Goal: Task Accomplishment & Management: Manage account settings

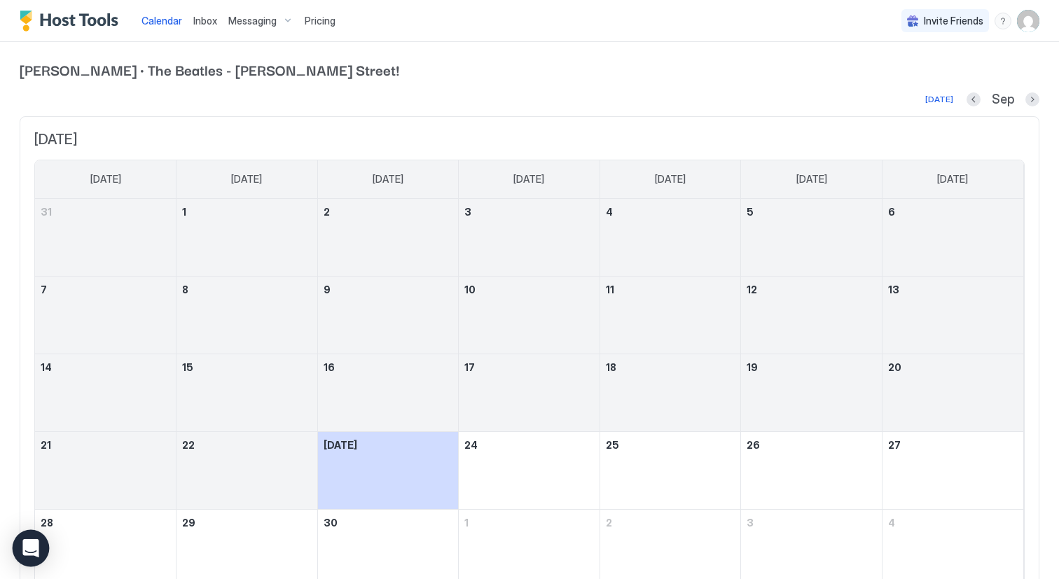
click at [34, 547] on icon "Open Intercom Messenger" at bounding box center [30, 548] width 16 height 18
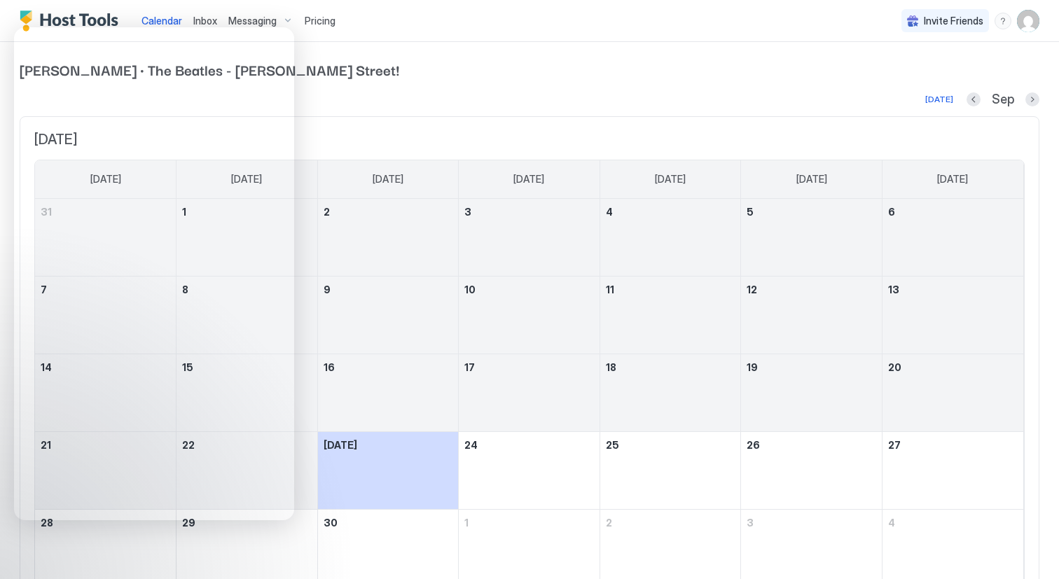
click at [413, 92] on div "Today Sep" at bounding box center [529, 99] width 1019 height 17
click at [1029, 16] on img "User profile" at bounding box center [1028, 21] width 22 height 22
click at [910, 81] on span "Settings" at bounding box center [902, 78] width 38 height 13
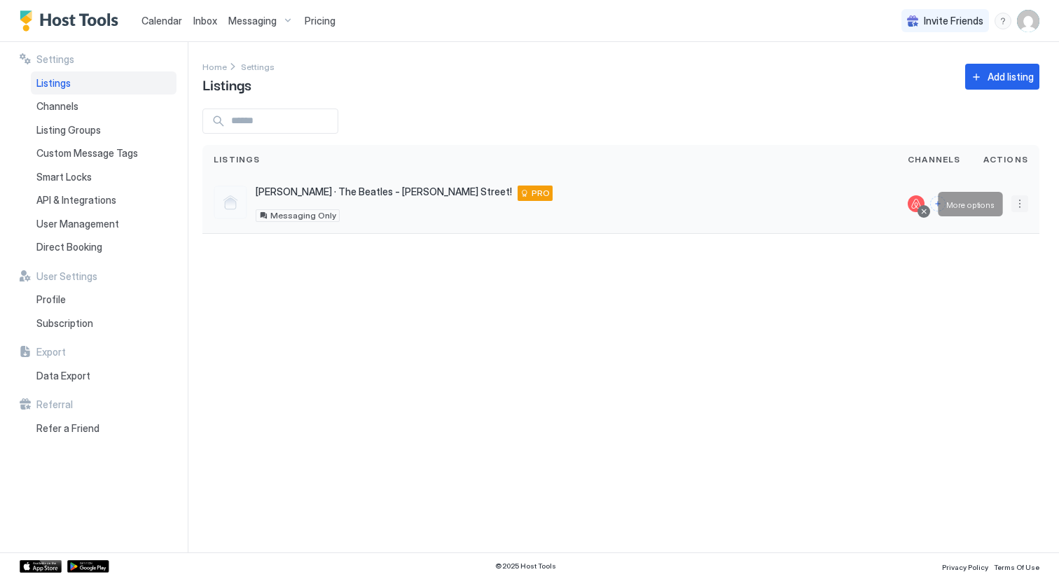
click at [1021, 208] on button "More options" at bounding box center [1019, 203] width 17 height 17
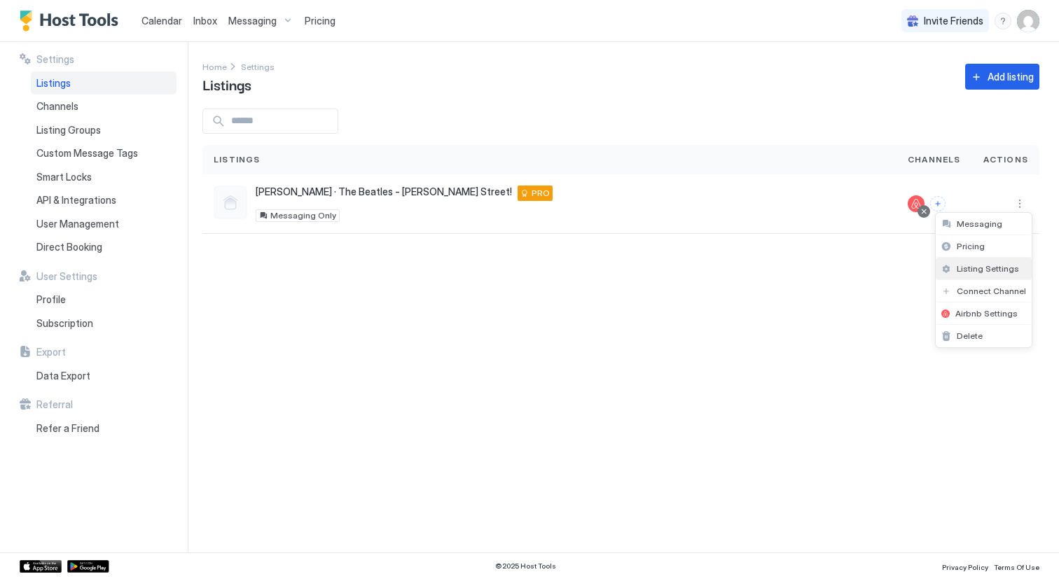
click at [994, 270] on span "Listing Settings" at bounding box center [987, 268] width 62 height 11
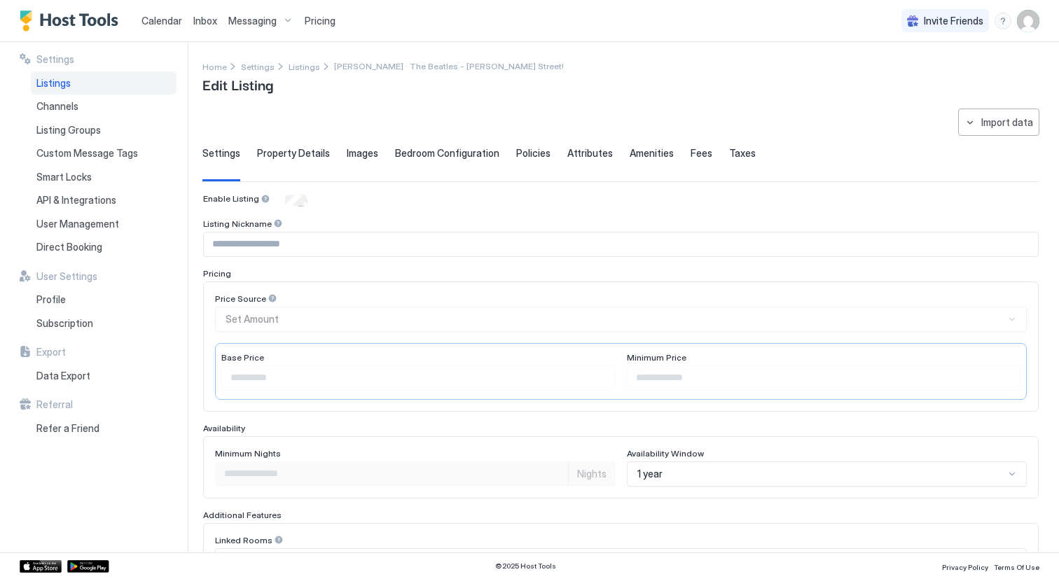
click at [258, 19] on span "Messaging" at bounding box center [252, 21] width 48 height 13
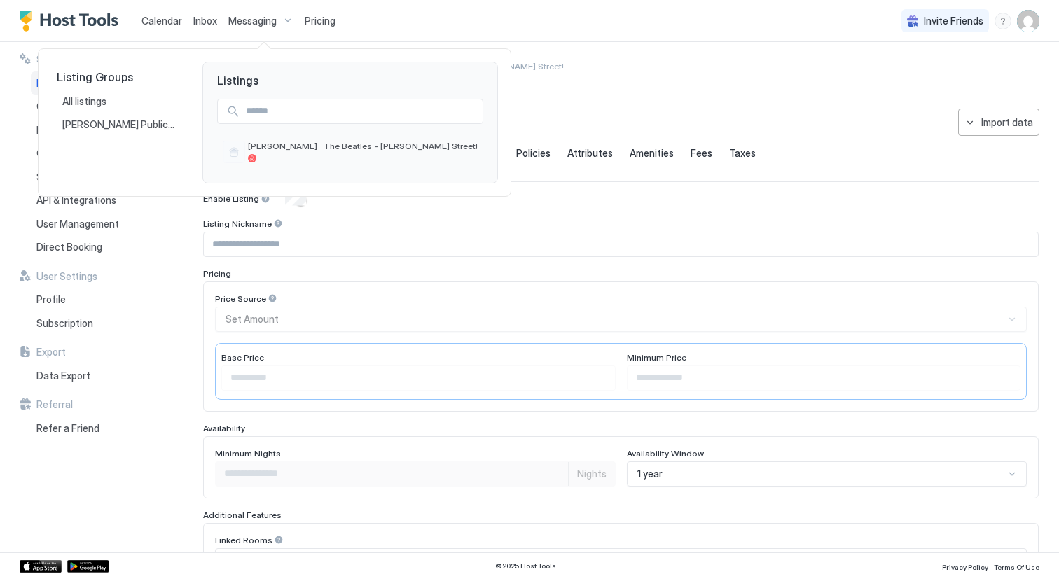
click at [258, 19] on div at bounding box center [529, 289] width 1059 height 579
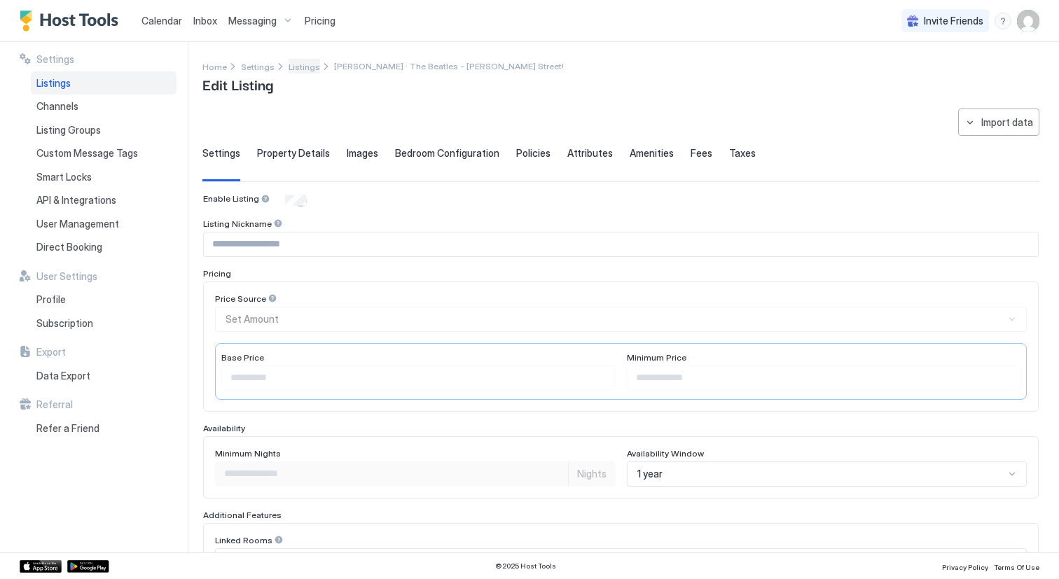
click at [300, 68] on span "Listings" at bounding box center [304, 67] width 32 height 11
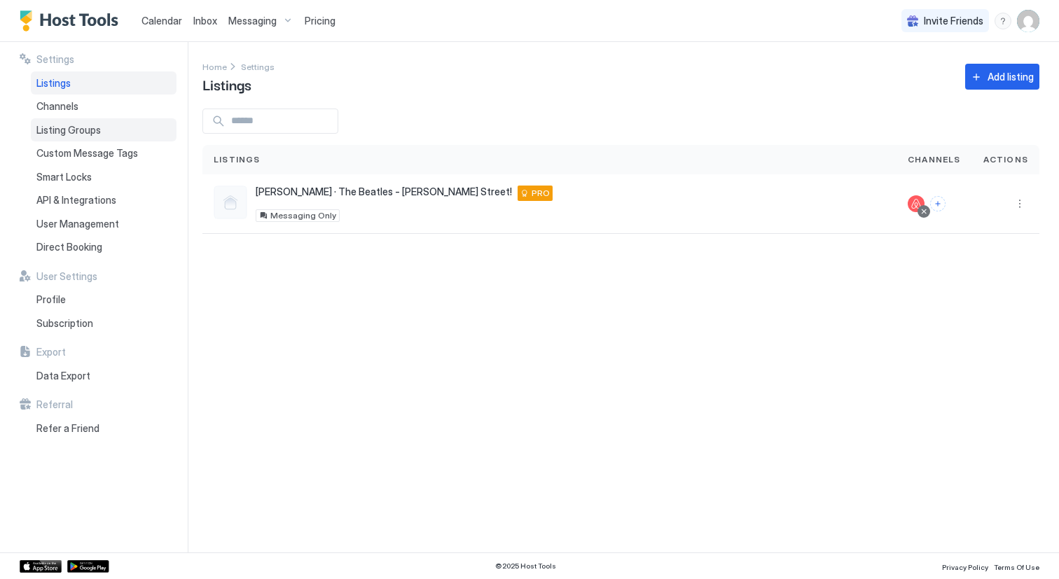
click at [106, 133] on div "Listing Groups" at bounding box center [104, 130] width 146 height 24
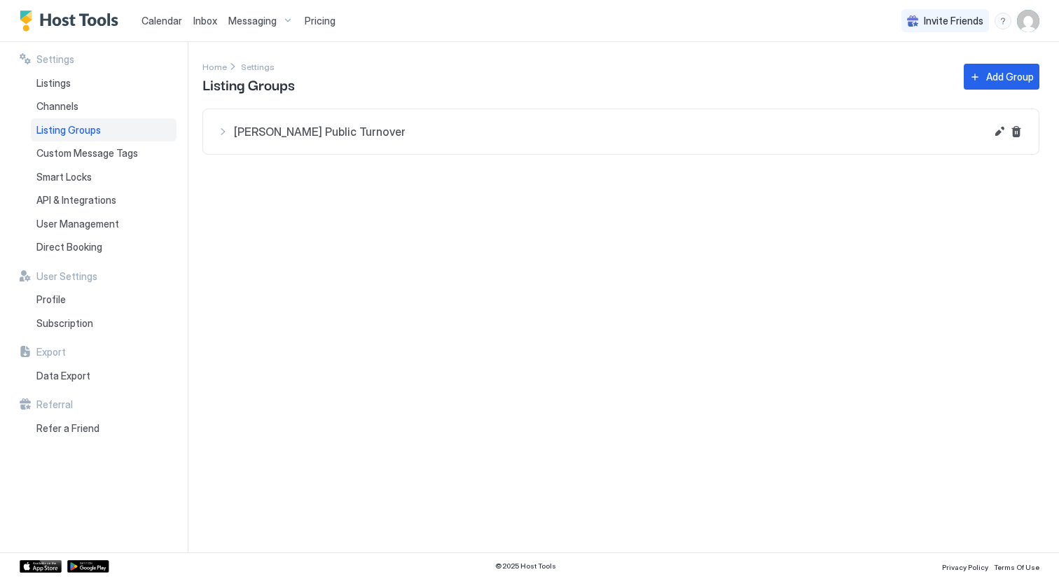
click at [348, 134] on span "Arnold Grove Public Turnover" at bounding box center [609, 132] width 751 height 14
click at [335, 173] on span "[PERSON_NAME] · The Beatles - [PERSON_NAME] Street!" at bounding box center [642, 172] width 742 height 13
click at [998, 135] on button "Edit" at bounding box center [999, 131] width 17 height 17
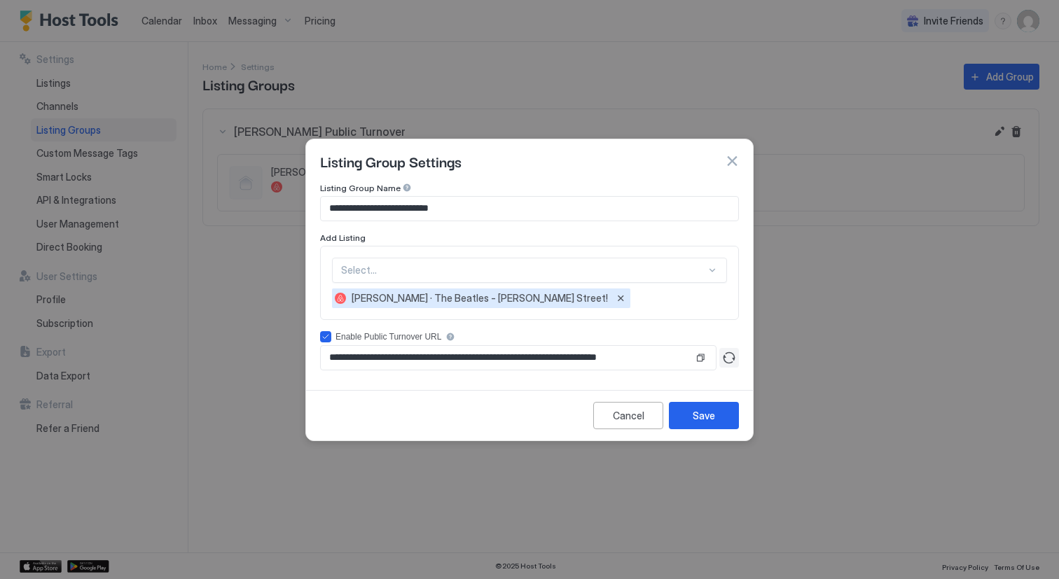
click at [728, 356] on button "Generate turnover URL" at bounding box center [729, 358] width 20 height 20
type input "**********"
click at [700, 409] on div "Save" at bounding box center [703, 415] width 22 height 15
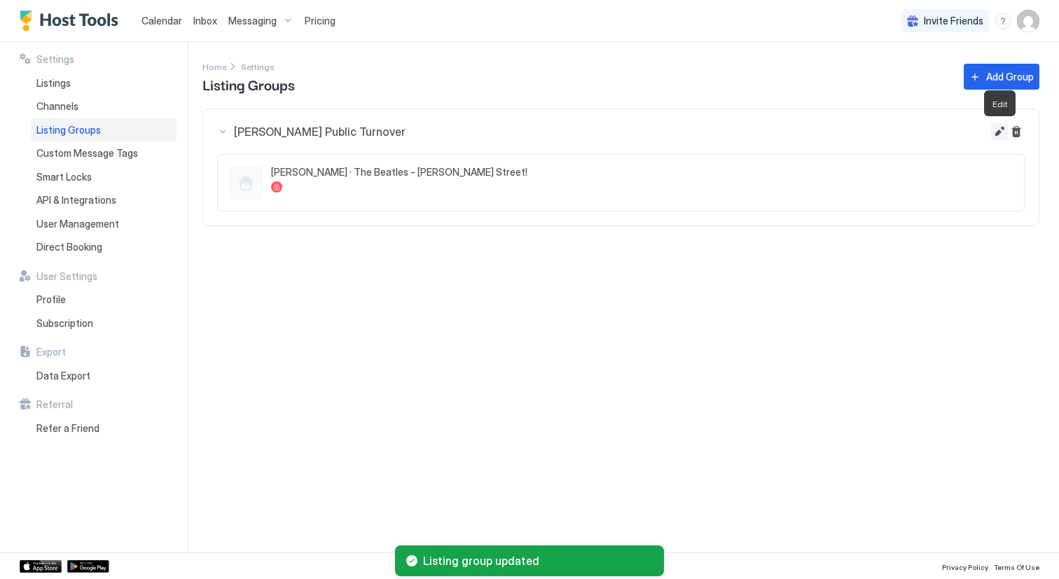
click at [999, 135] on button "Edit" at bounding box center [999, 131] width 17 height 17
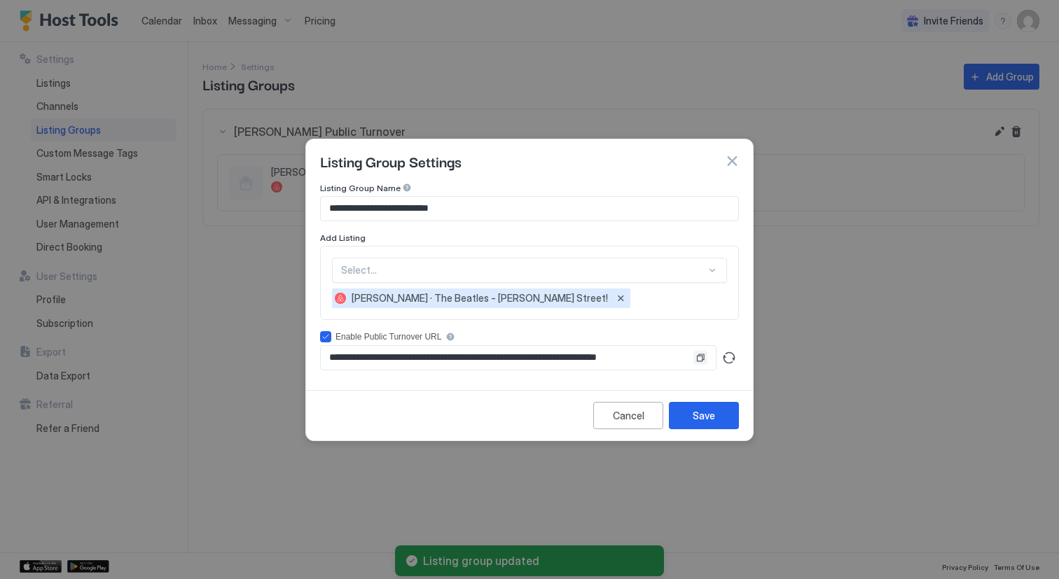
click at [698, 356] on button "Copy" at bounding box center [700, 358] width 14 height 14
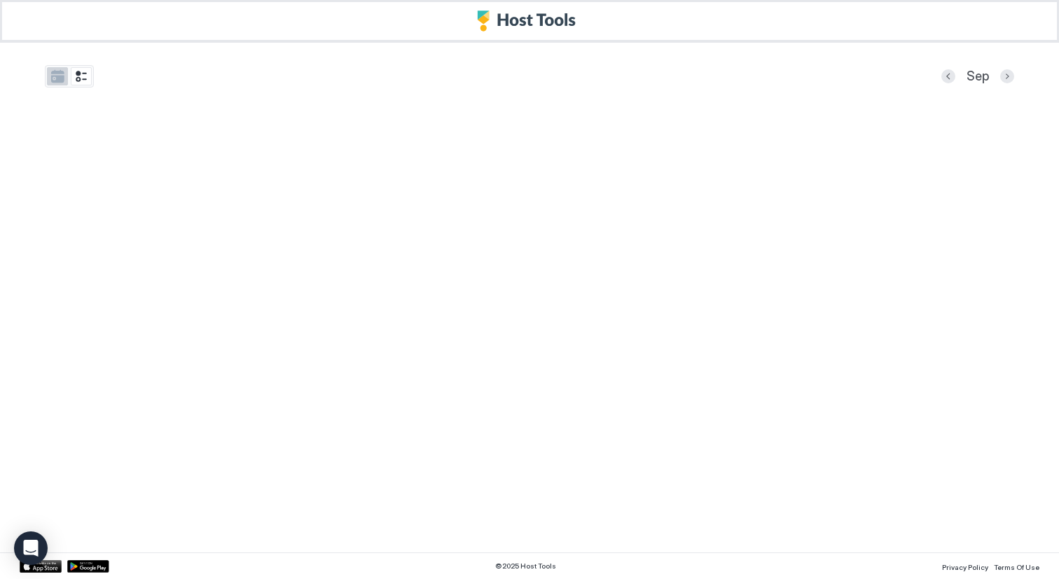
click at [59, 76] on button "tab-group" at bounding box center [57, 76] width 21 height 18
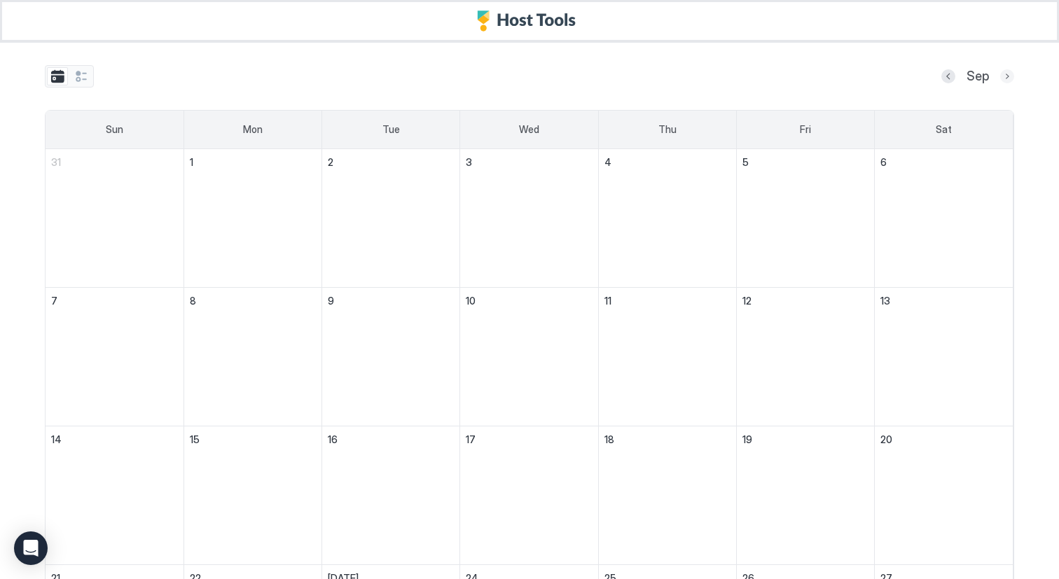
click at [1007, 75] on button "Next month" at bounding box center [1007, 76] width 14 height 14
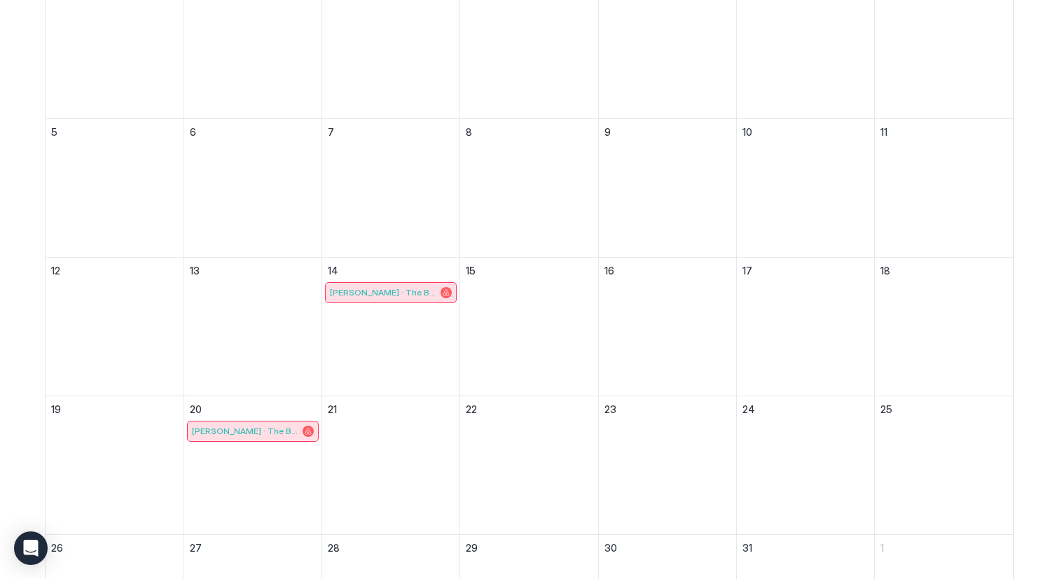
scroll to position [180, 0]
